Goal: Transaction & Acquisition: Purchase product/service

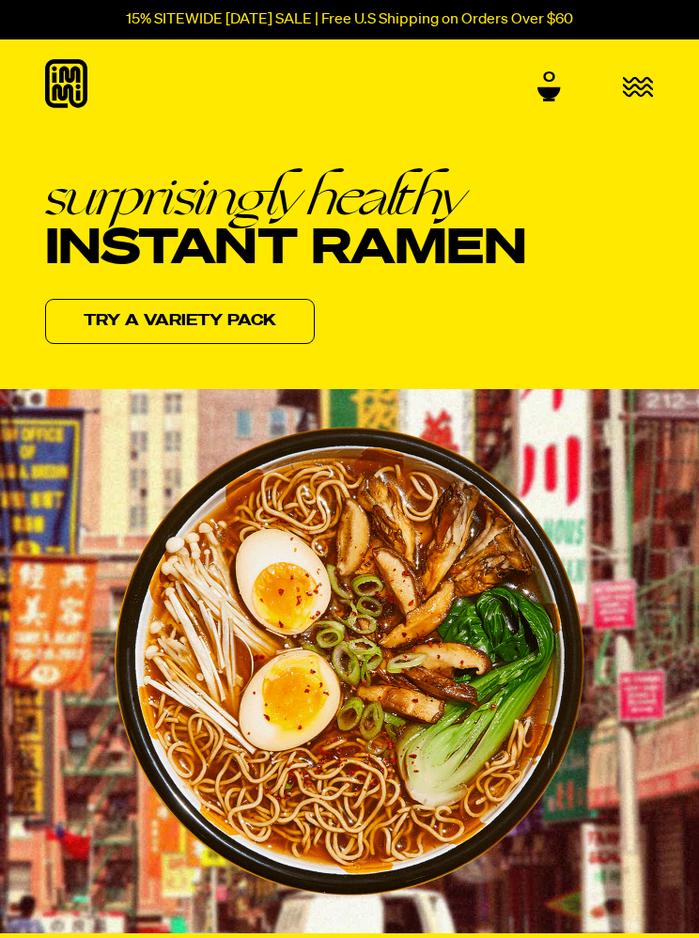
click at [649, 86] on icon "button" at bounding box center [638, 87] width 30 height 18
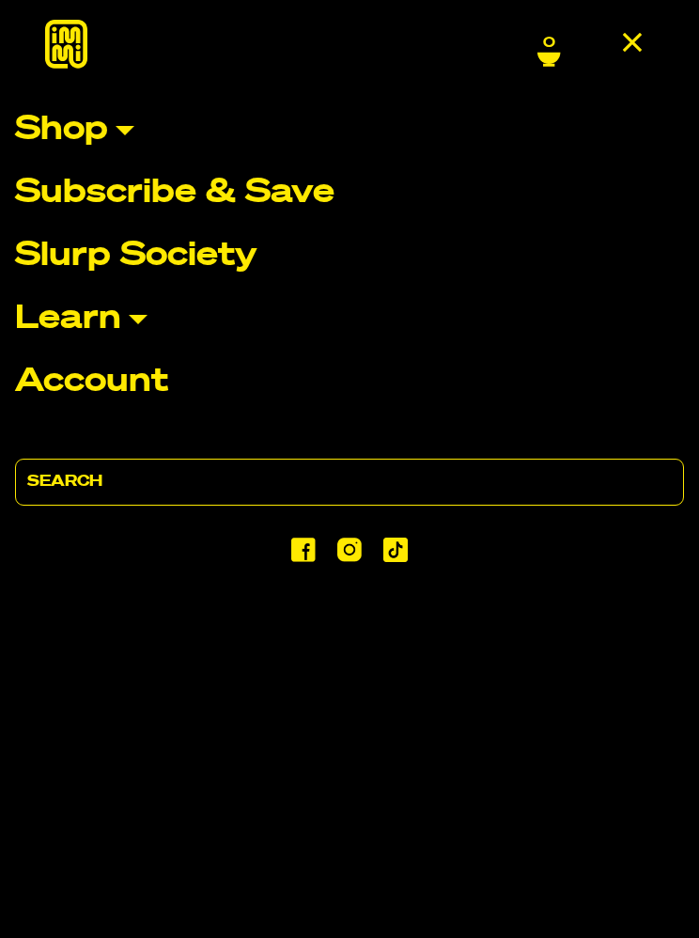
click at [110, 132] on link "Shop" at bounding box center [349, 130] width 669 height 33
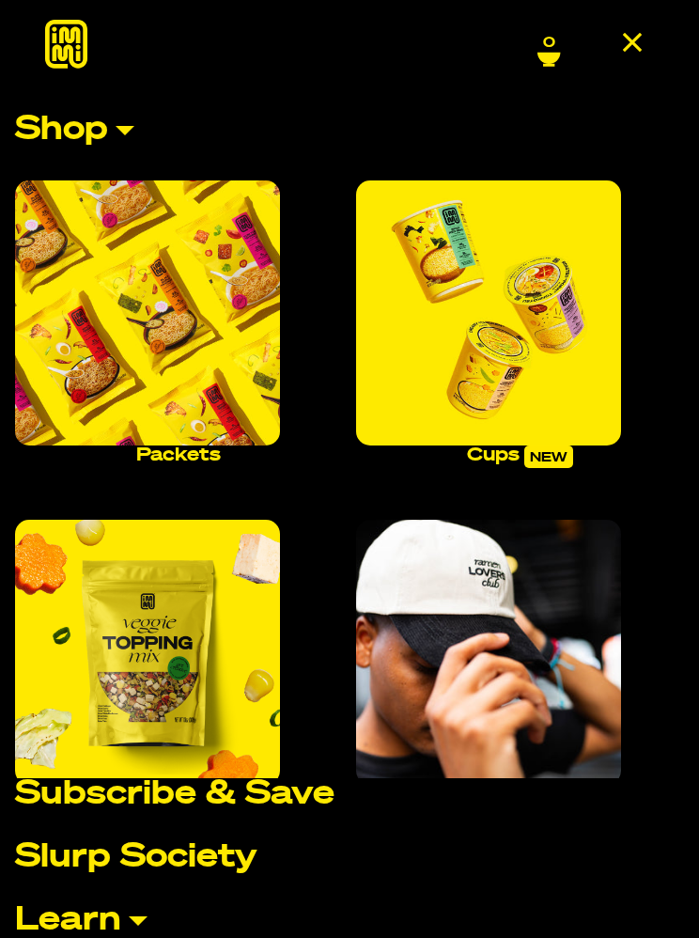
click at [494, 336] on img "Main navigation" at bounding box center [488, 312] width 265 height 265
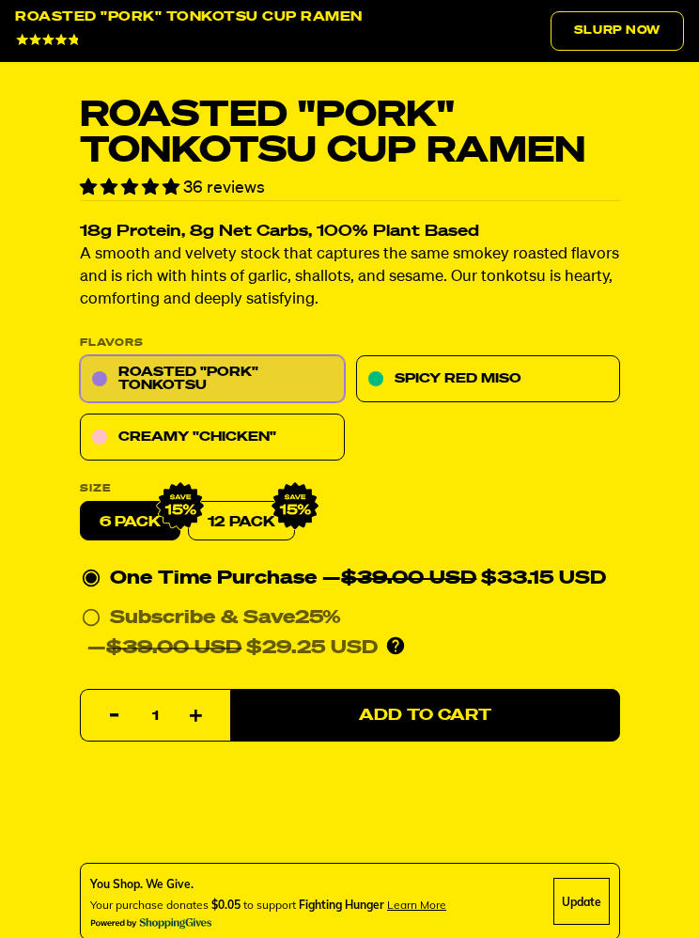
scroll to position [841, 0]
click at [166, 439] on link "Creamy "Chicken"" at bounding box center [212, 436] width 265 height 47
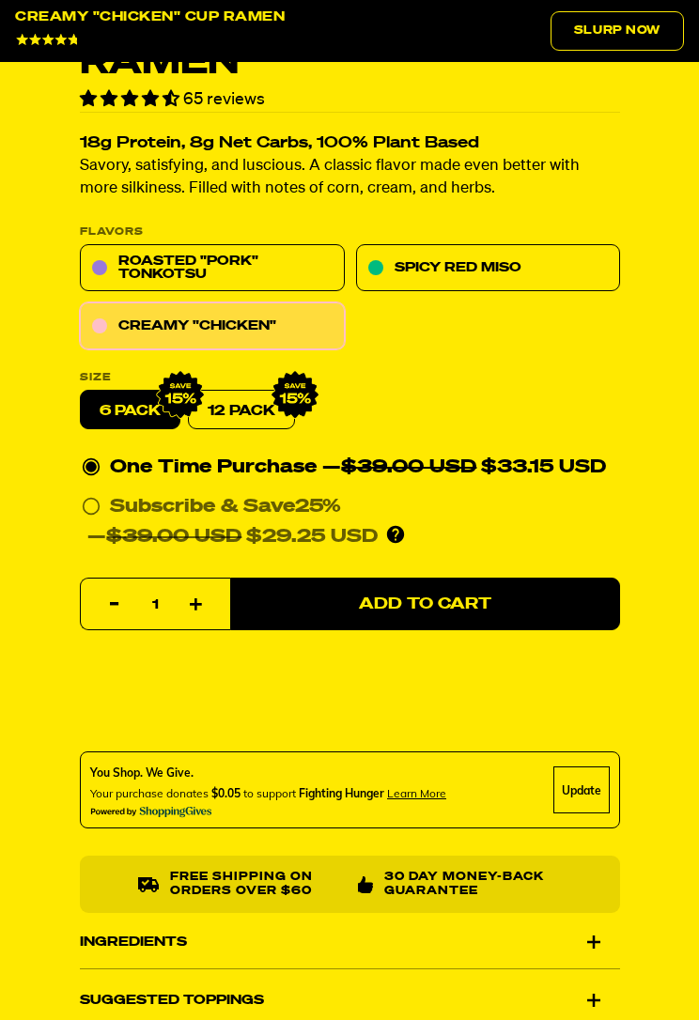
scroll to position [958, 0]
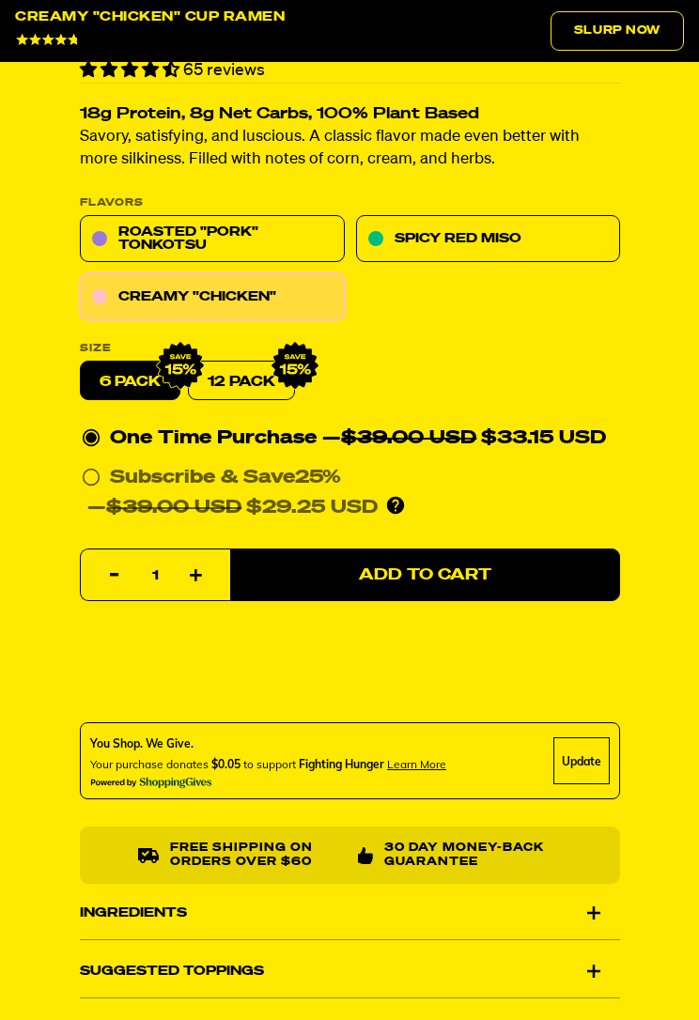
click at [488, 573] on span "Add to Cart" at bounding box center [425, 575] width 132 height 16
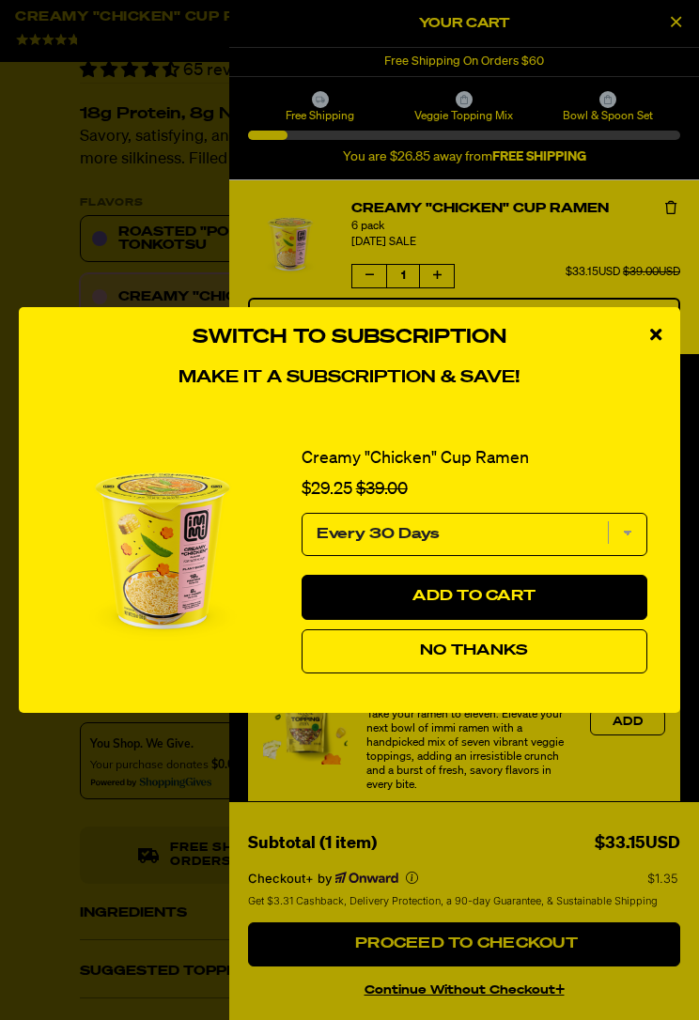
click at [651, 333] on icon "close modal" at bounding box center [655, 334] width 11 height 17
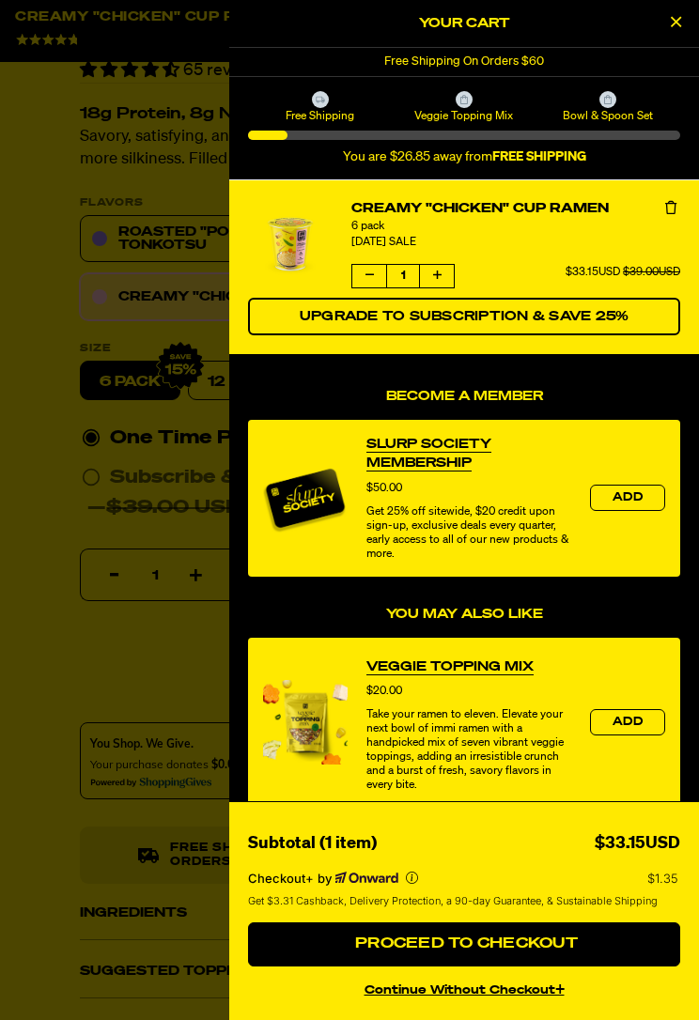
click at [30, 807] on div at bounding box center [349, 510] width 699 height 1020
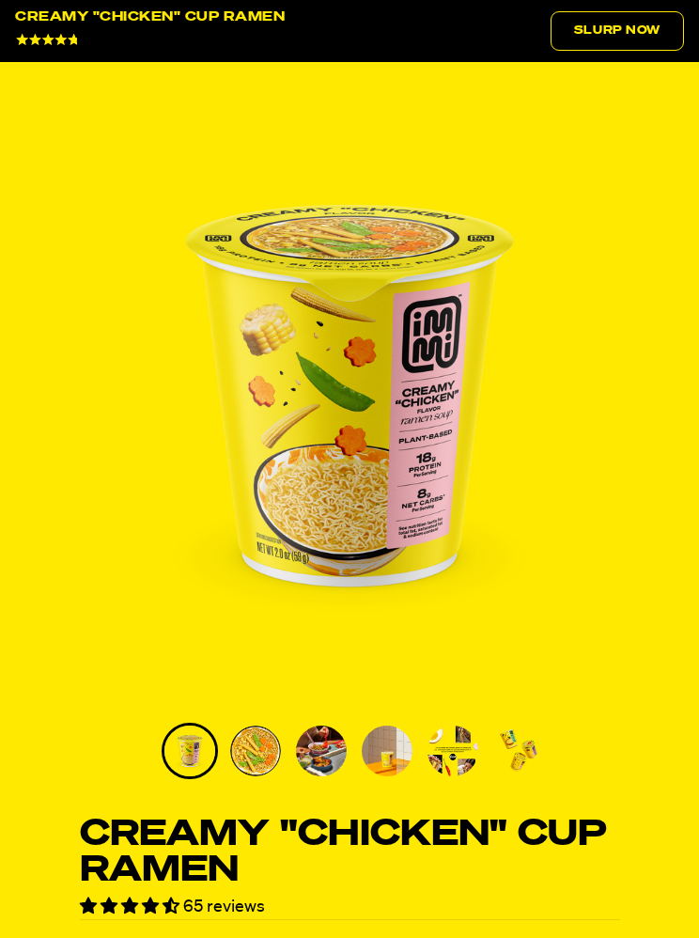
scroll to position [0, 0]
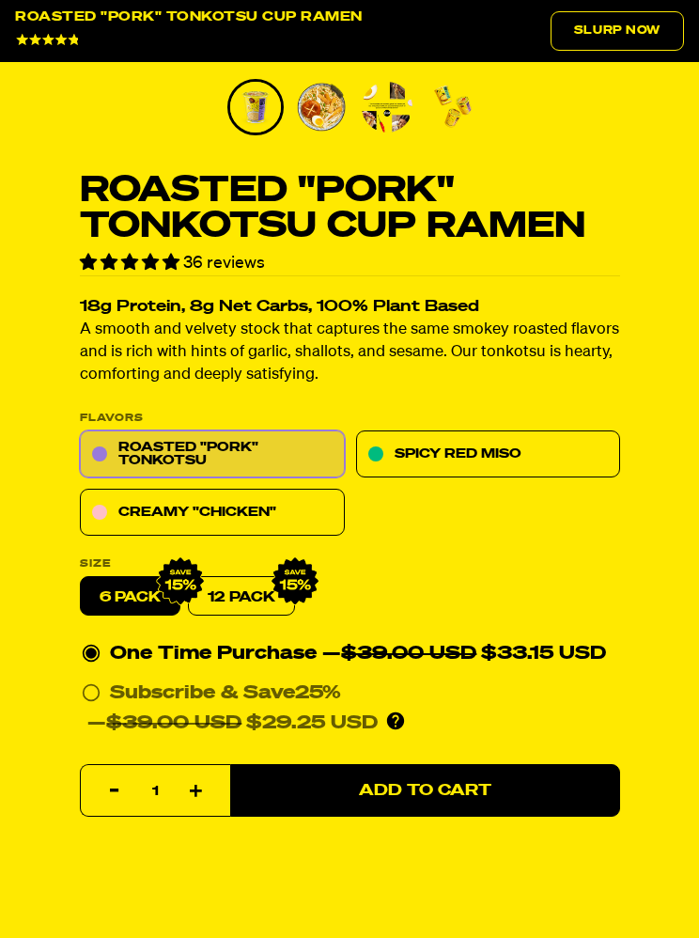
scroll to position [722, 0]
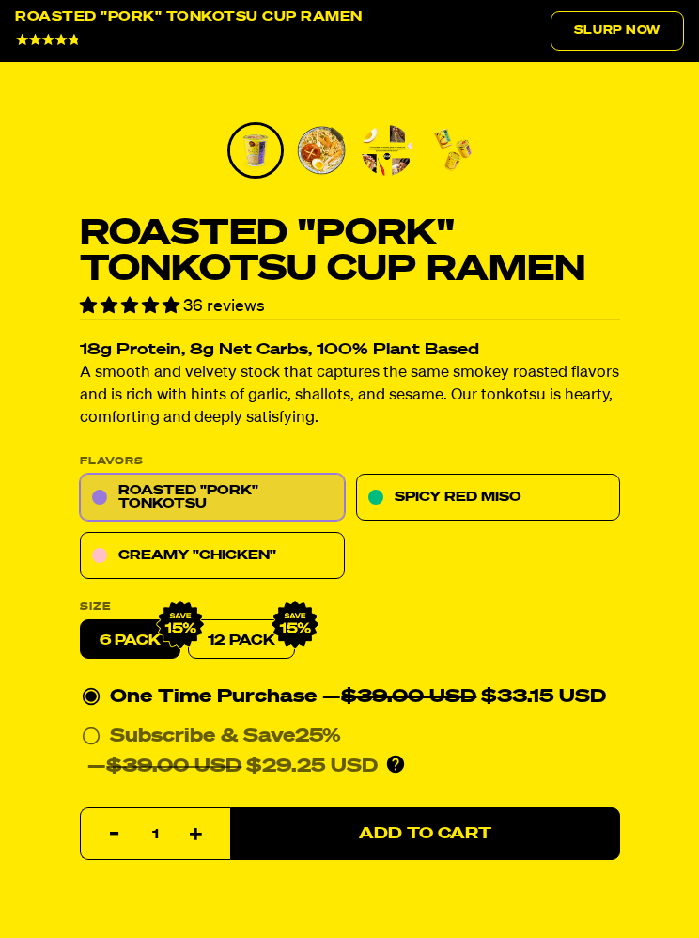
click at [205, 490] on link "Roasted "Pork" Tonkotsu" at bounding box center [212, 496] width 265 height 47
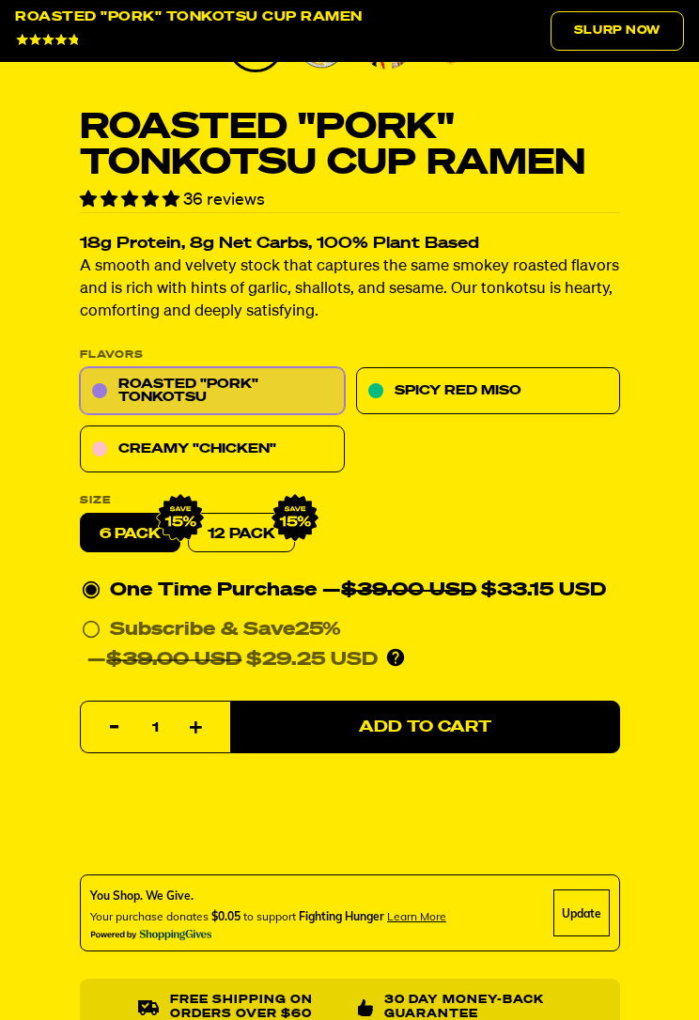
scroll to position [873, 0]
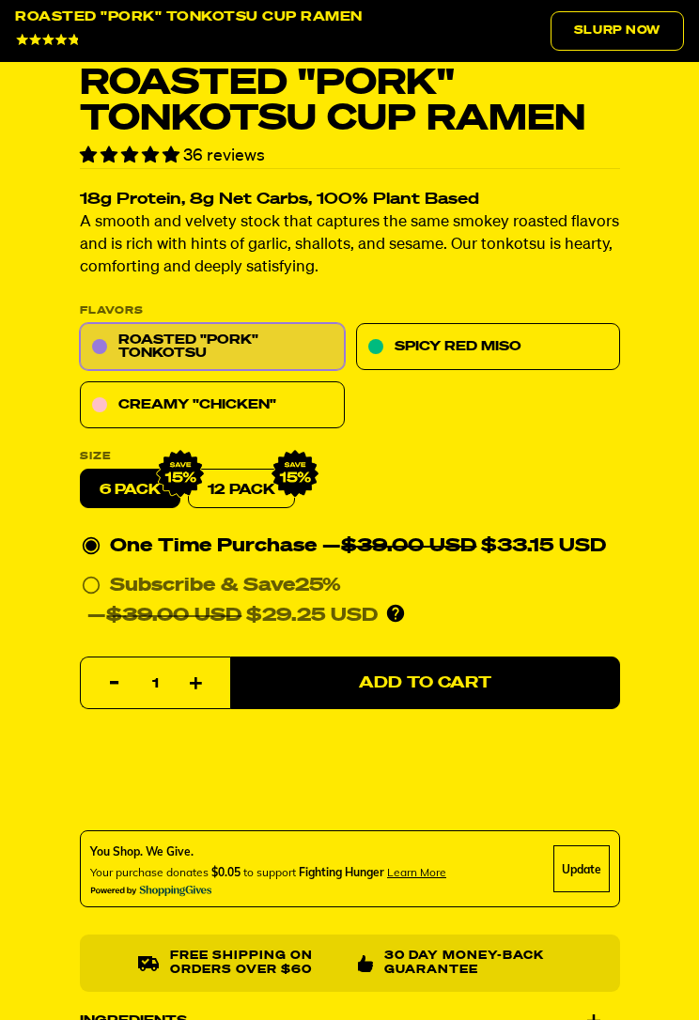
click at [412, 677] on span "Add to Cart" at bounding box center [425, 683] width 132 height 16
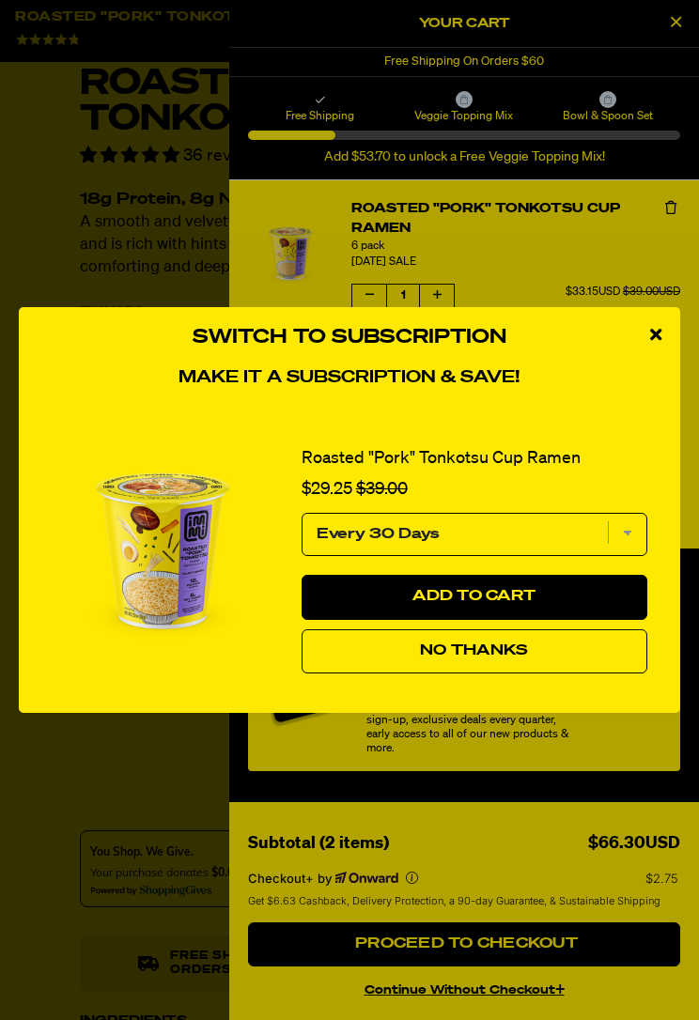
click at [474, 646] on span "No Thanks" at bounding box center [474, 651] width 108 height 15
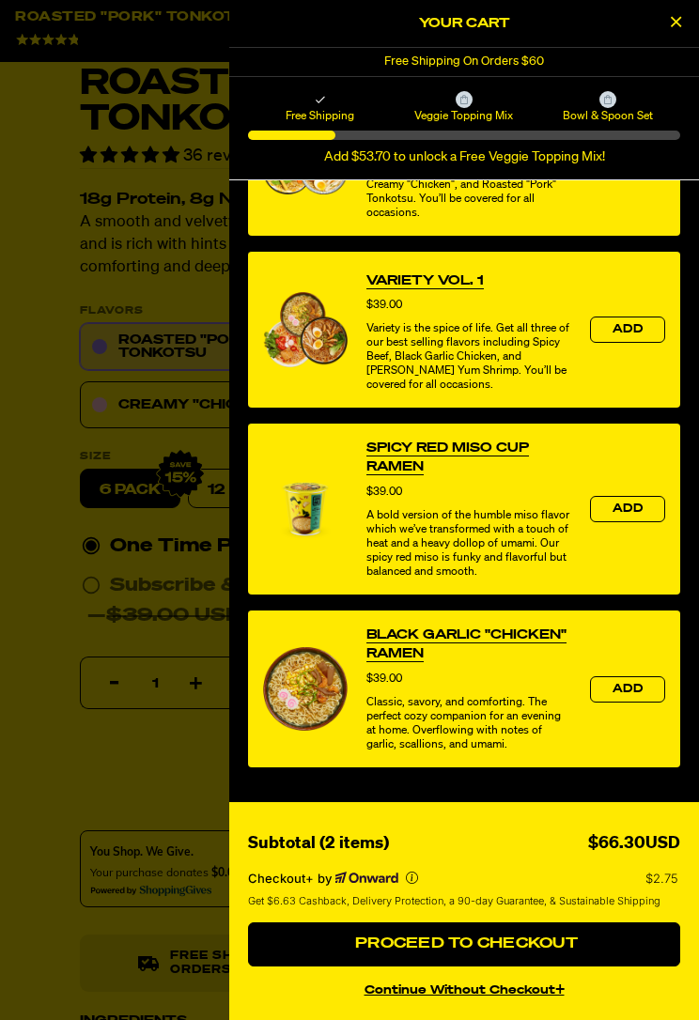
scroll to position [764, 0]
click at [34, 766] on div at bounding box center [349, 510] width 699 height 1020
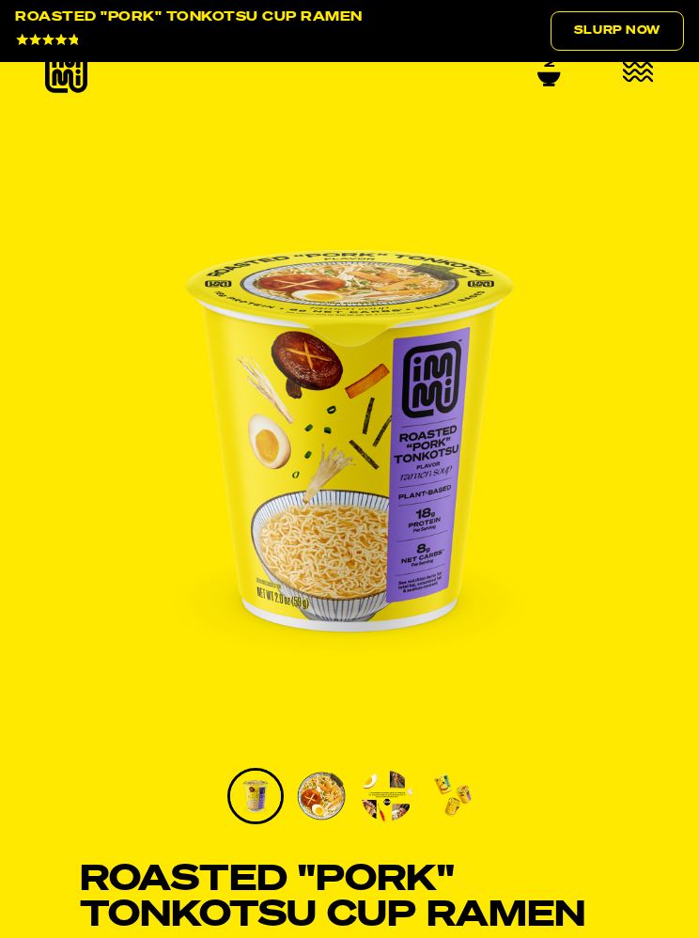
scroll to position [0, 0]
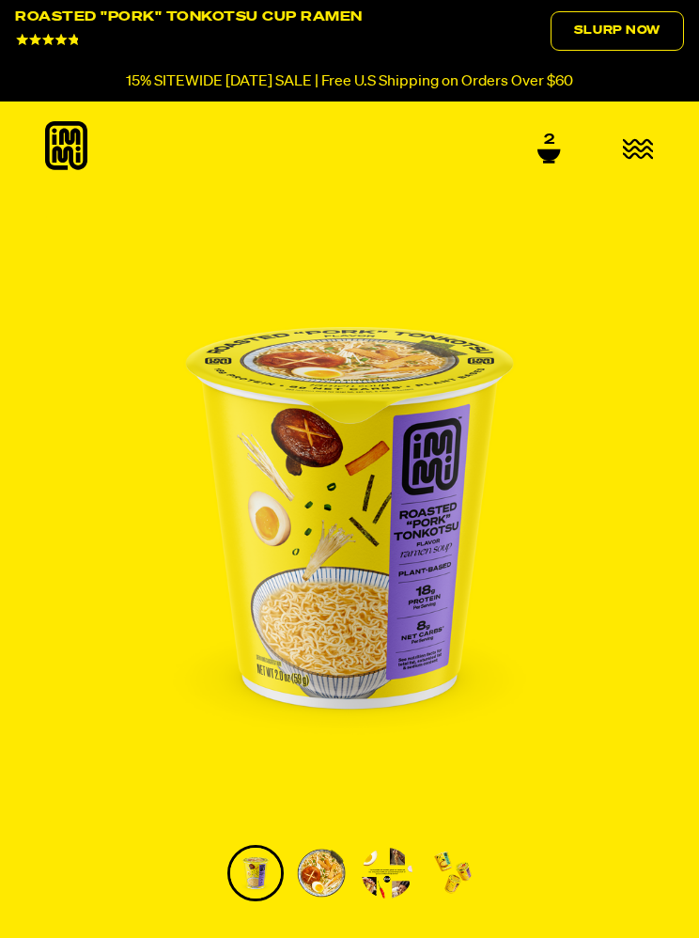
click at [639, 145] on icon "button" at bounding box center [638, 149] width 31 height 22
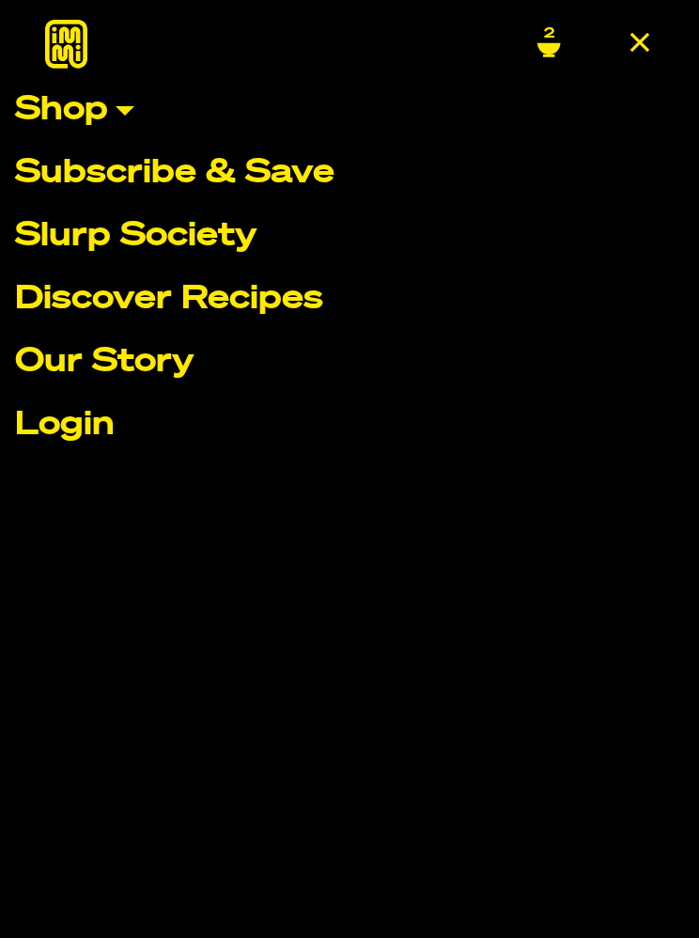
click at [110, 105] on link "Shop" at bounding box center [349, 110] width 669 height 33
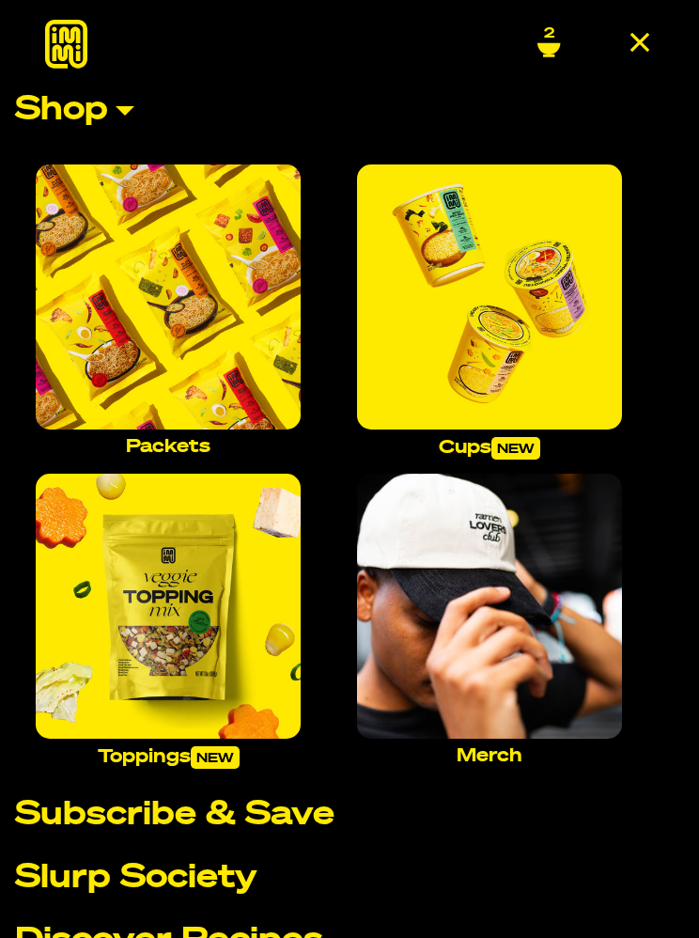
click at [186, 308] on img "Main navigation" at bounding box center [168, 296] width 265 height 265
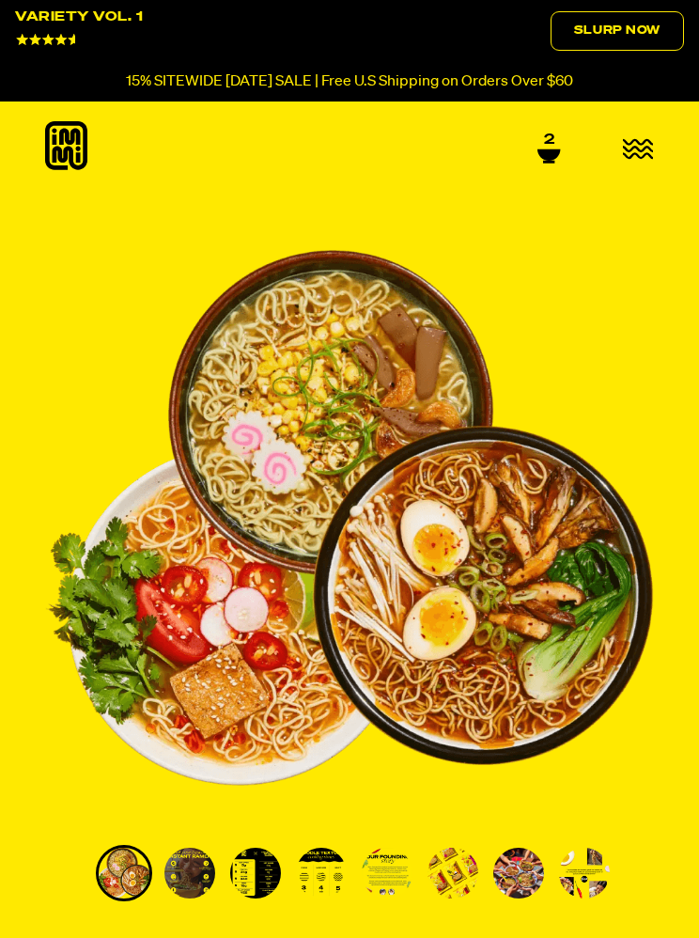
click at [555, 139] on link "2" at bounding box center [548, 147] width 23 height 32
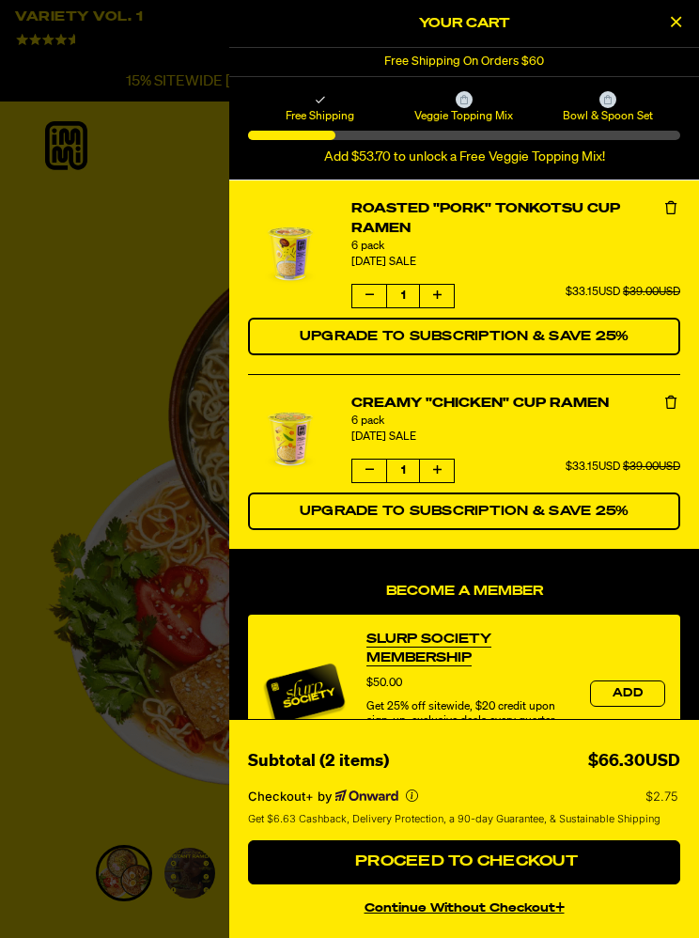
click at [442, 850] on button "Proceed to Checkout" at bounding box center [464, 862] width 432 height 45
